Goal: Transaction & Acquisition: Purchase product/service

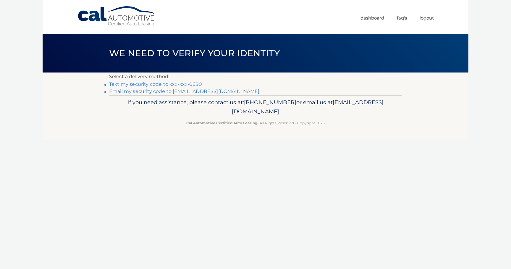
click at [163, 84] on link "Text my security code to xxx-xxx-0690" at bounding box center [155, 84] width 93 height 6
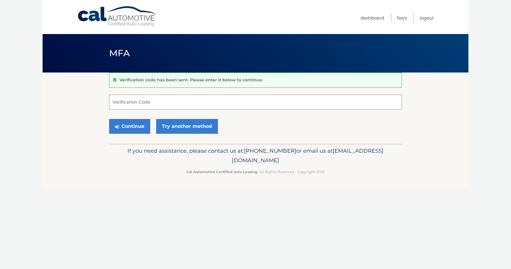
click at [163, 99] on input "Verification Code" at bounding box center [255, 102] width 293 height 15
type input "3"
type input "000551"
click at [138, 127] on button "Continue" at bounding box center [129, 126] width 41 height 15
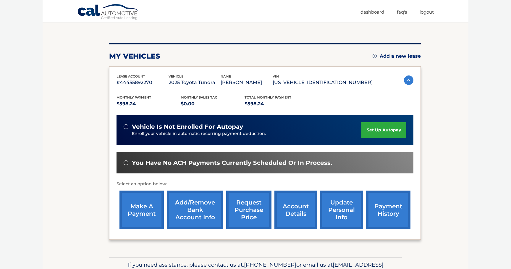
scroll to position [57, 0]
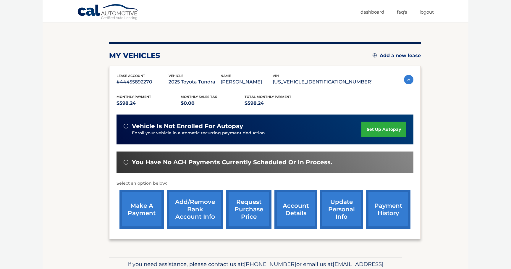
click at [146, 214] on link "make a payment" at bounding box center [142, 209] width 44 height 39
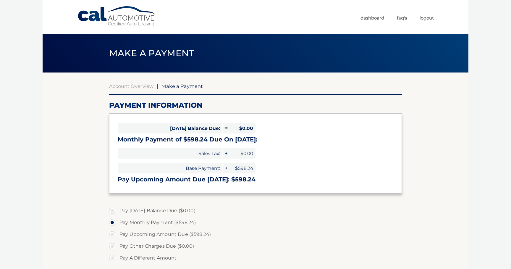
select select "ZmYzZTEzNGEtZGU4Ny00ZGY3LWI1OTAtYjM3Njc1YWY2MjMw"
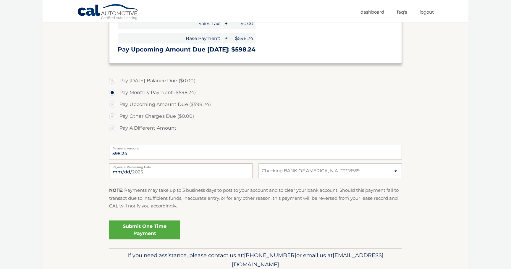
scroll to position [136, 0]
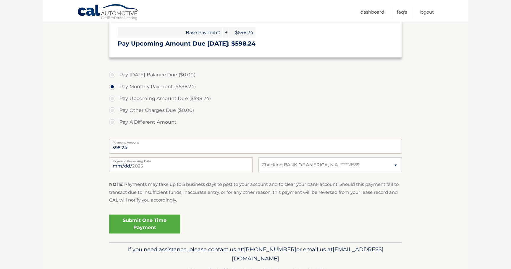
click at [157, 229] on link "Submit One Time Payment" at bounding box center [144, 224] width 71 height 19
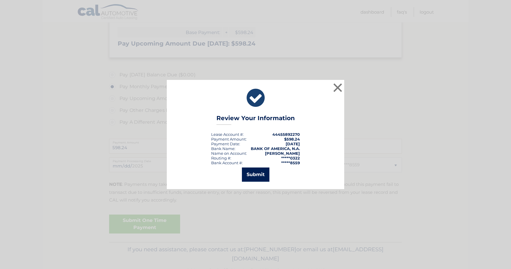
click at [259, 175] on button "Submit" at bounding box center [256, 174] width 28 height 14
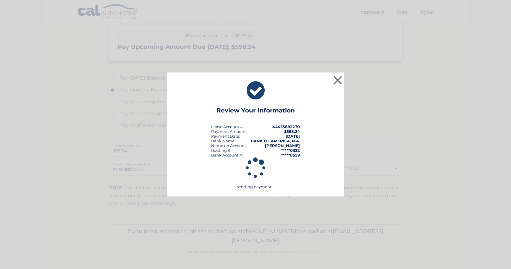
scroll to position [133, 0]
